Goal: Transaction & Acquisition: Purchase product/service

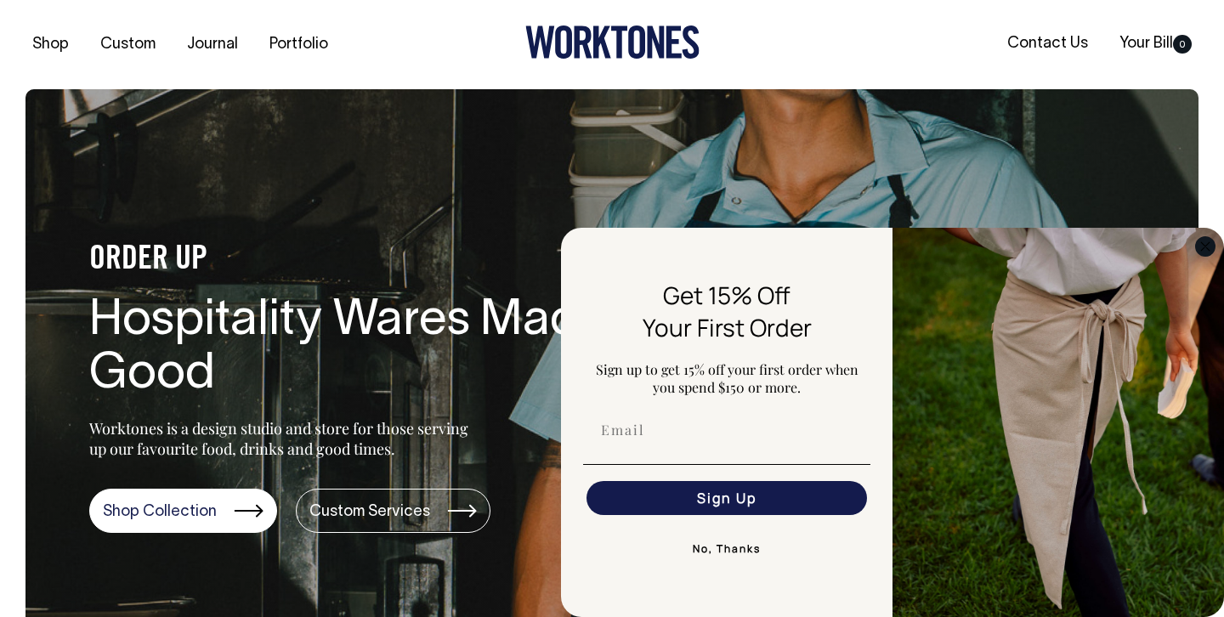
click at [1211, 240] on circle "Close dialog" at bounding box center [1206, 246] width 20 height 20
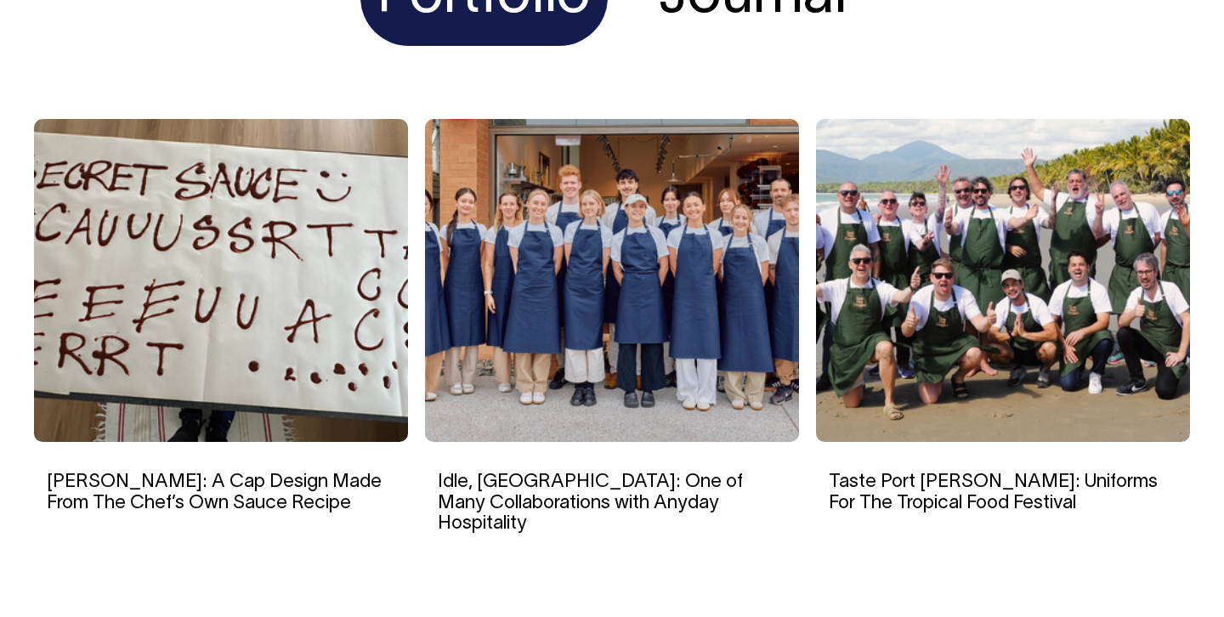
scroll to position [2885, 0]
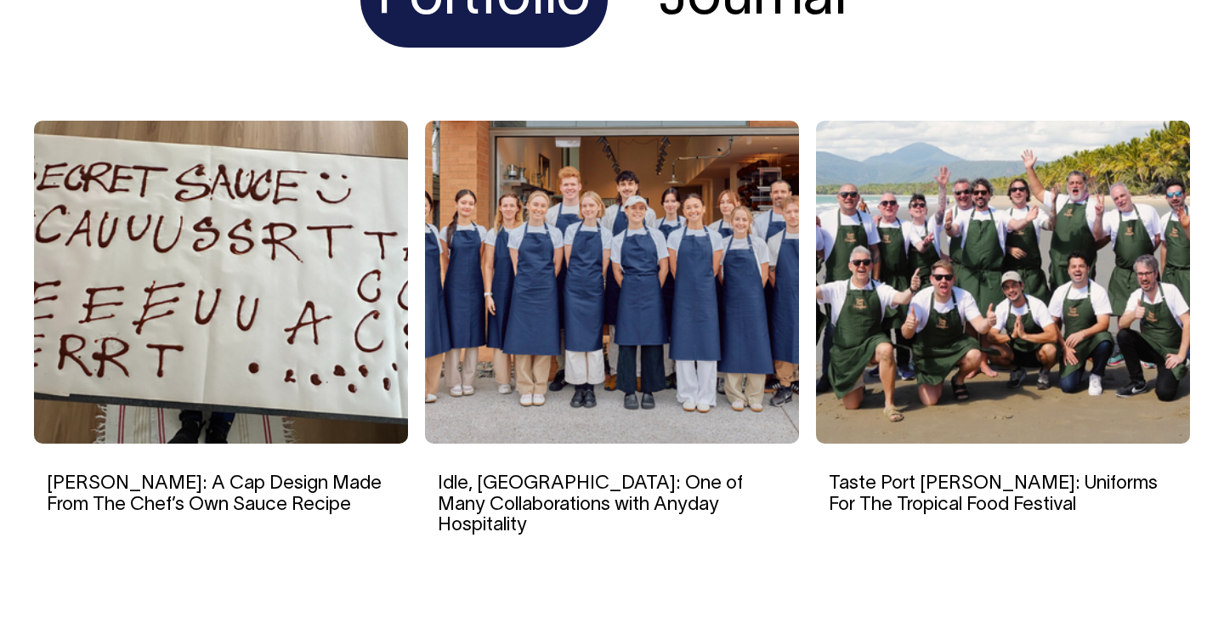
click at [243, 444] on img at bounding box center [221, 282] width 374 height 323
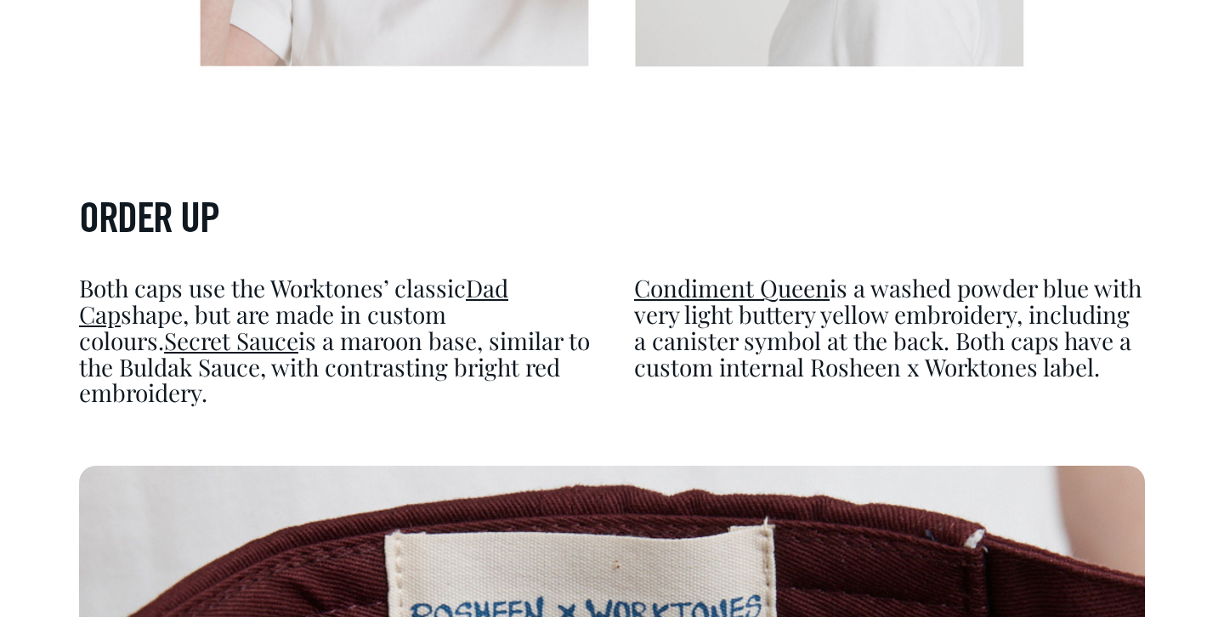
scroll to position [5007, 0]
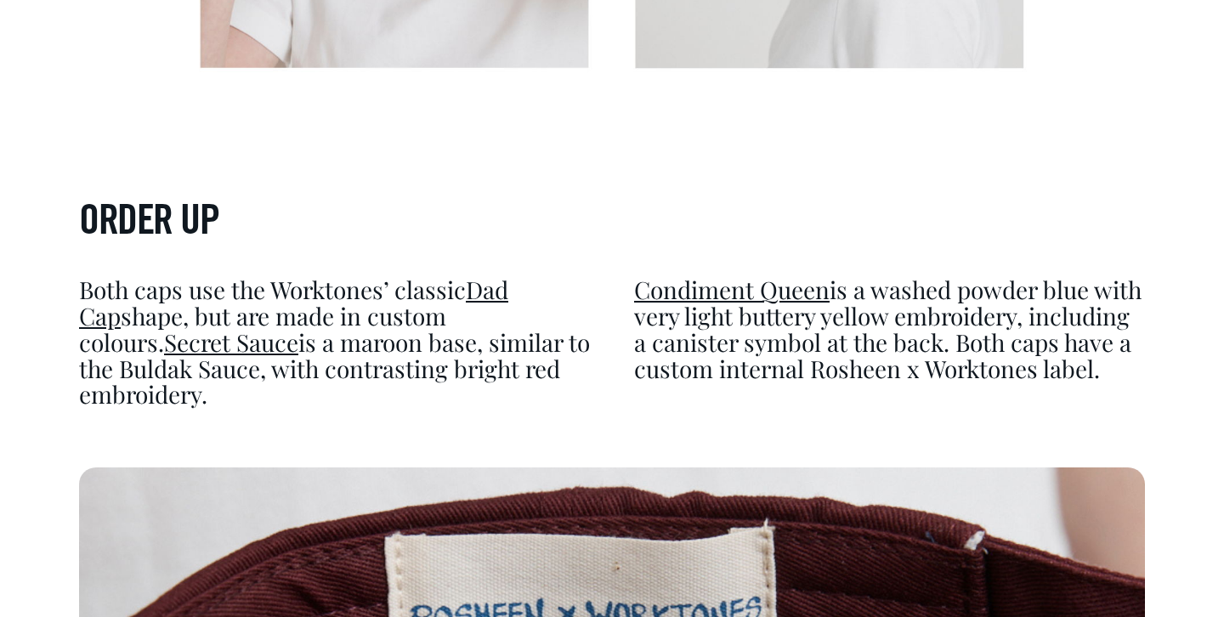
click at [786, 274] on link "Condiment Queen" at bounding box center [732, 289] width 196 height 31
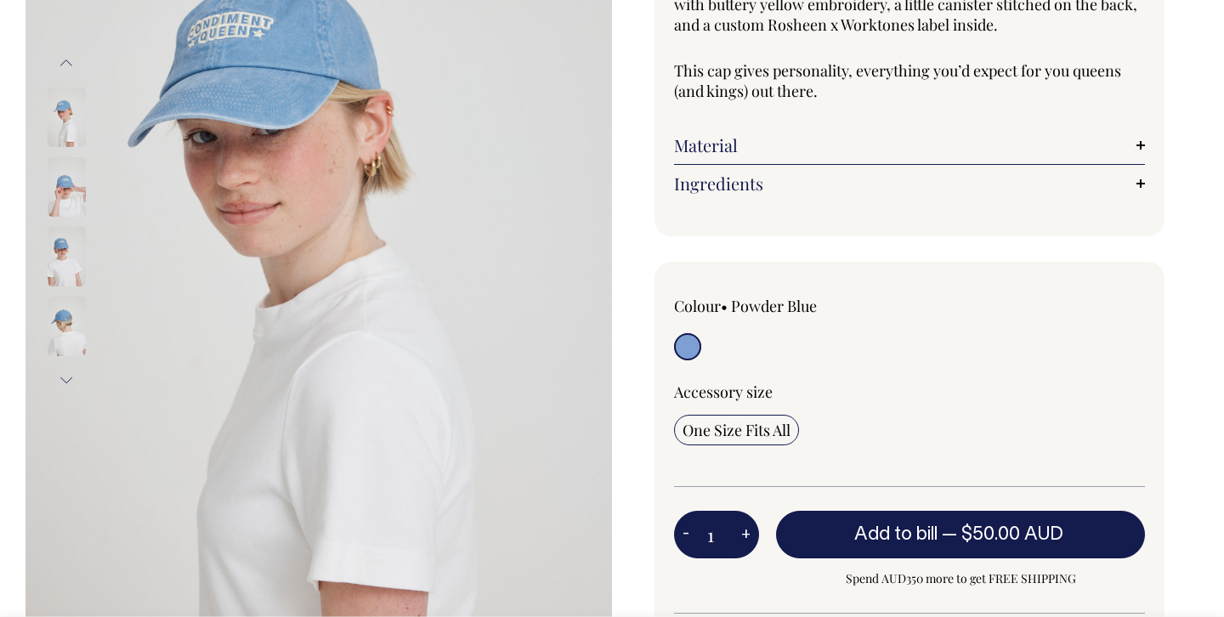
scroll to position [308, 0]
click at [68, 188] on img at bounding box center [67, 186] width 38 height 60
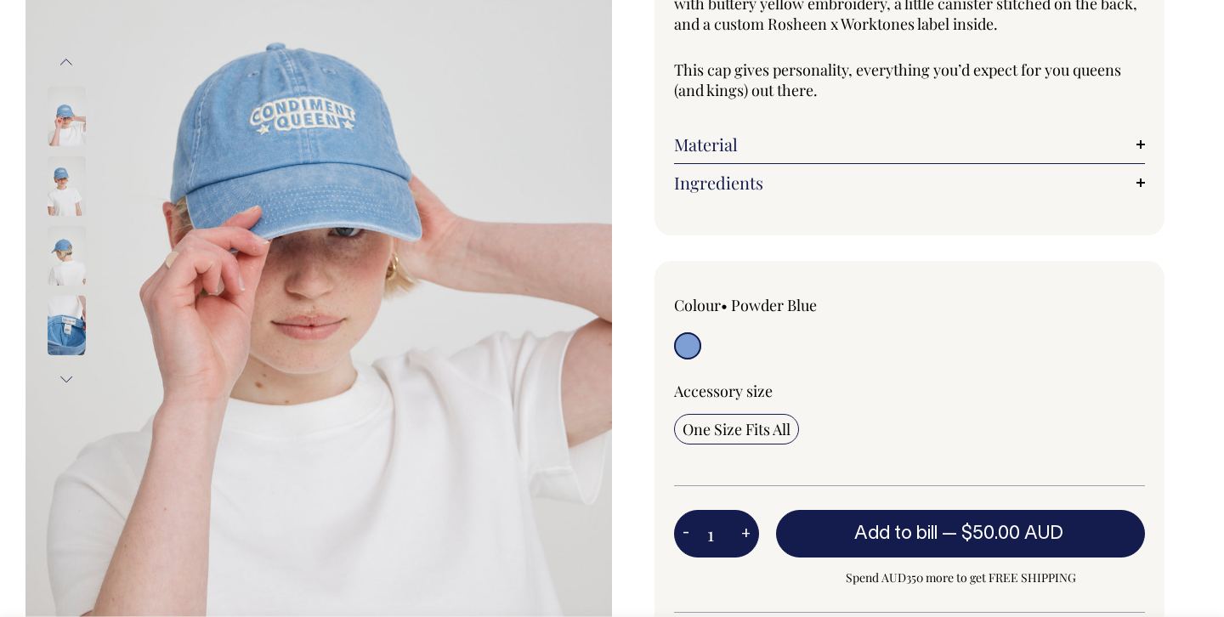
click at [68, 239] on img at bounding box center [67, 256] width 38 height 60
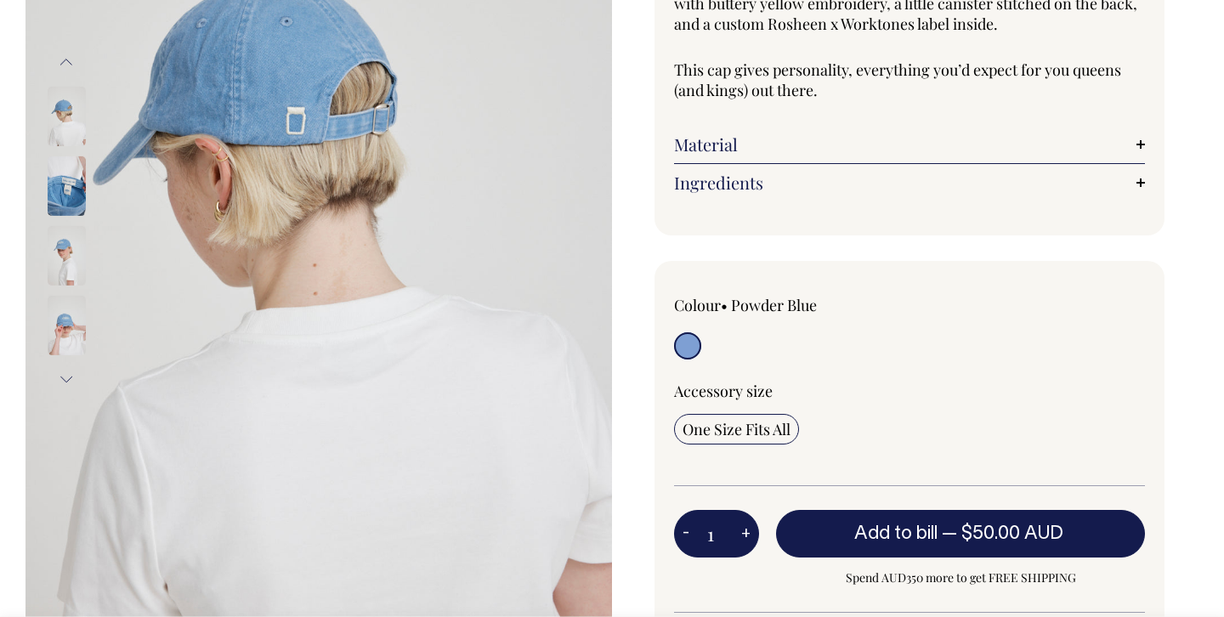
click at [73, 292] on div at bounding box center [89, 326] width 85 height 70
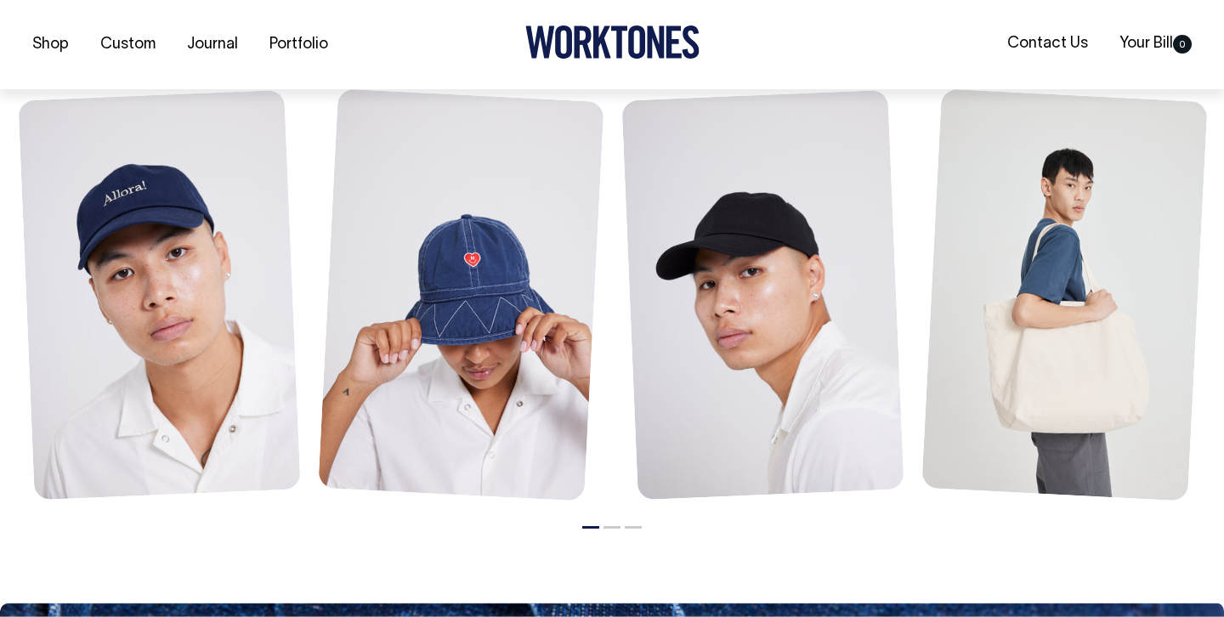
scroll to position [1338, 0]
